Goal: Use online tool/utility: Utilize a website feature to perform a specific function

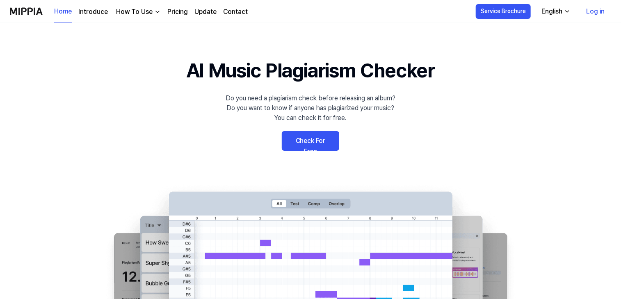
click at [325, 136] on link "Check For Free" at bounding box center [310, 141] width 57 height 20
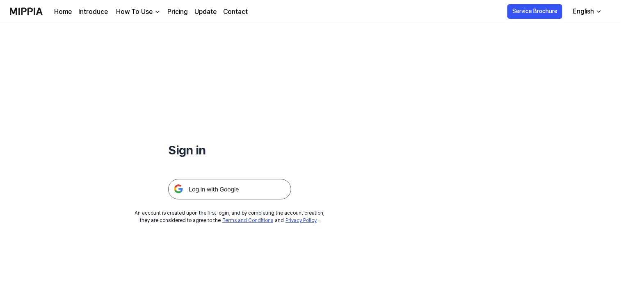
click at [202, 190] on img at bounding box center [229, 189] width 123 height 21
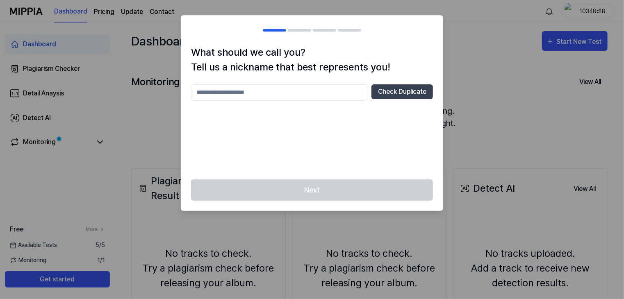
click at [254, 117] on div "Check Duplicate" at bounding box center [312, 126] width 242 height 85
click at [298, 185] on div "Next" at bounding box center [312, 196] width 262 height 32
click at [298, 187] on div "Next" at bounding box center [312, 196] width 262 height 32
click at [289, 82] on div "What should we call you? Tell us a nickname that best represents you! Check Dup…" at bounding box center [312, 112] width 262 height 135
click at [283, 92] on input "text" at bounding box center [279, 92] width 177 height 16
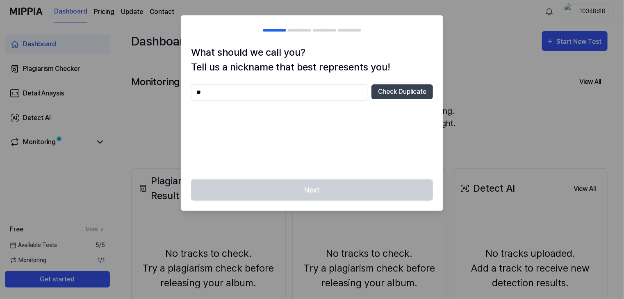
type input "*"
type input "**********"
click at [389, 93] on button "Check Duplicate" at bounding box center [403, 91] width 62 height 15
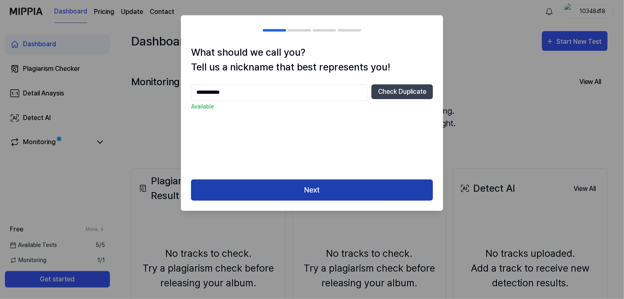
click at [315, 196] on button "Next" at bounding box center [312, 191] width 242 height 22
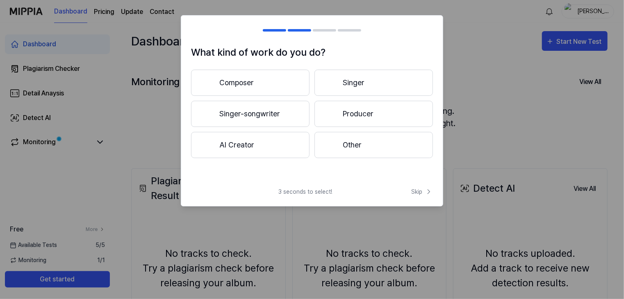
click at [289, 81] on button "Composer" at bounding box center [250, 83] width 119 height 26
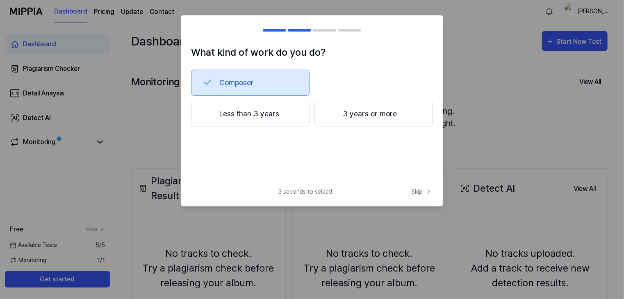
click at [387, 114] on button "3 years or more" at bounding box center [374, 114] width 119 height 26
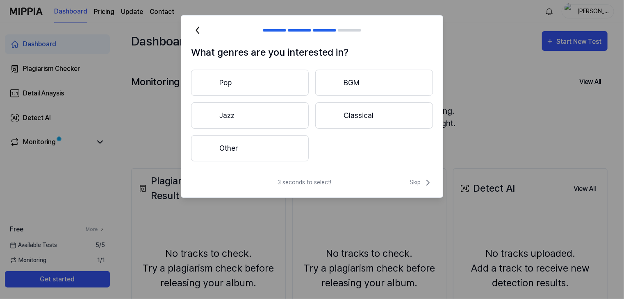
click at [399, 108] on button "Classical" at bounding box center [374, 116] width 118 height 26
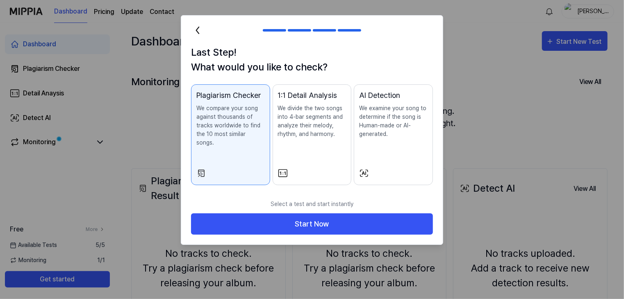
drag, startPoint x: 333, startPoint y: 217, endPoint x: 374, endPoint y: 179, distance: 56.3
click at [374, 179] on div "Last Step! What would you like to check? Plagiarism Checker We compare your son…" at bounding box center [312, 130] width 262 height 230
click at [406, 154] on div "AI Detection We examine your song to determine if the song is Human-made or AI-…" at bounding box center [393, 122] width 68 height 65
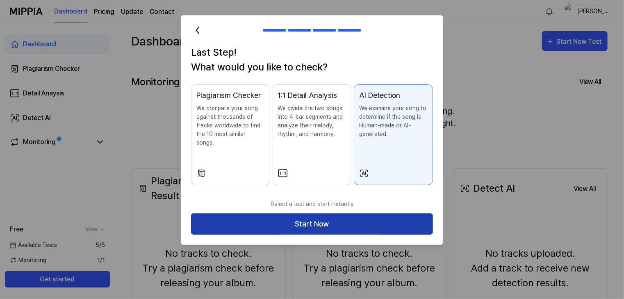
click at [325, 221] on button "Start Now" at bounding box center [312, 225] width 242 height 22
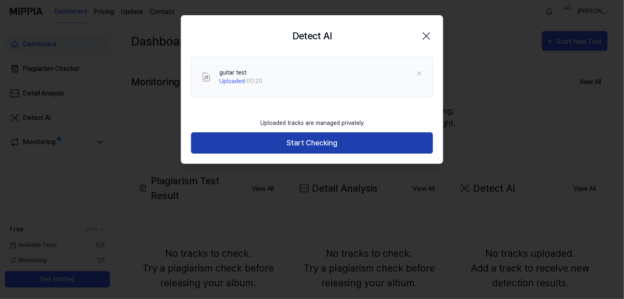
click at [356, 144] on button "Start Checking" at bounding box center [312, 143] width 242 height 22
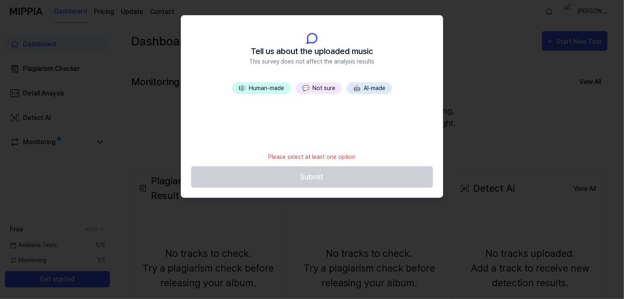
click at [239, 91] on span "🎼" at bounding box center [242, 88] width 7 height 7
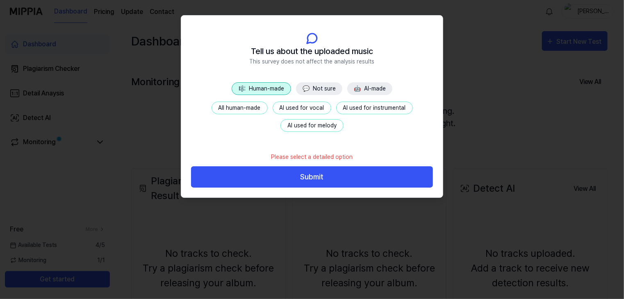
click at [312, 175] on button "Submit" at bounding box center [312, 178] width 242 height 22
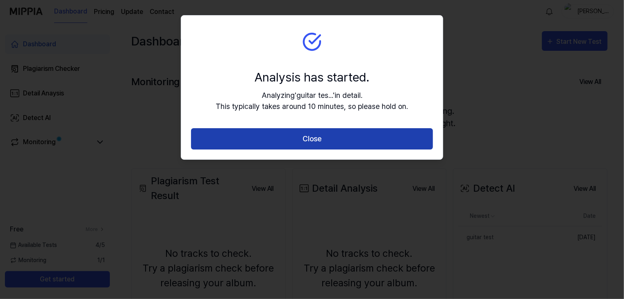
click at [301, 141] on button "Close" at bounding box center [312, 139] width 242 height 22
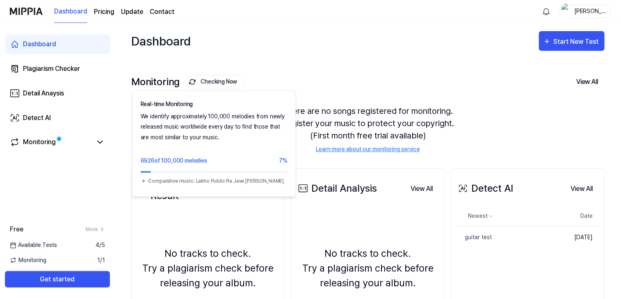
click at [207, 83] on button "Checking Now" at bounding box center [214, 82] width 59 height 14
